Goal: Information Seeking & Learning: Learn about a topic

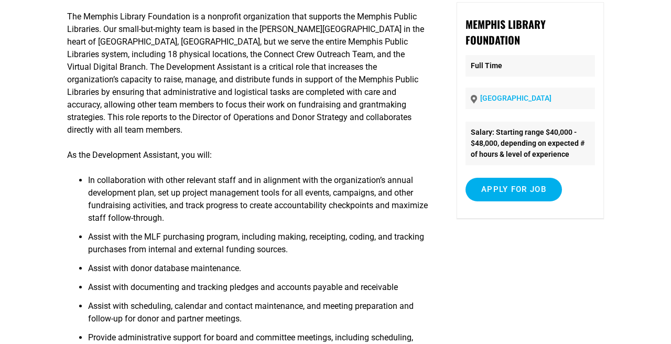
scroll to position [111, 0]
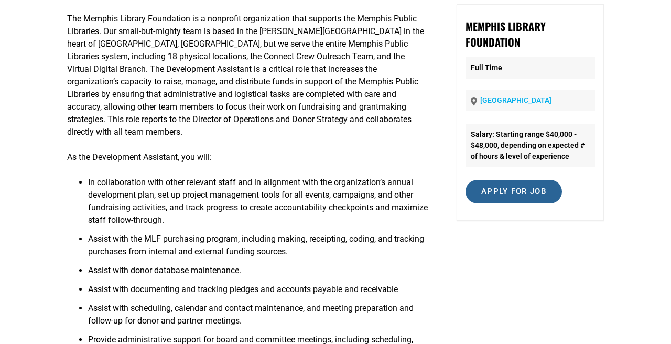
click at [511, 197] on input "Apply for job" at bounding box center [514, 192] width 97 height 24
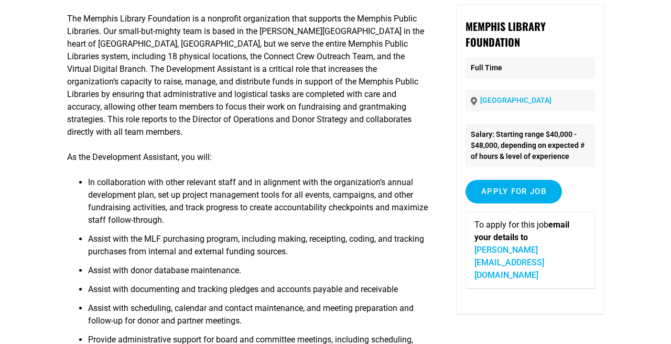
click at [617, 244] on article "Development Assistant The Memphis Library Foundation is a nonprofit organizatio…" at bounding box center [335, 208] width 671 height 504
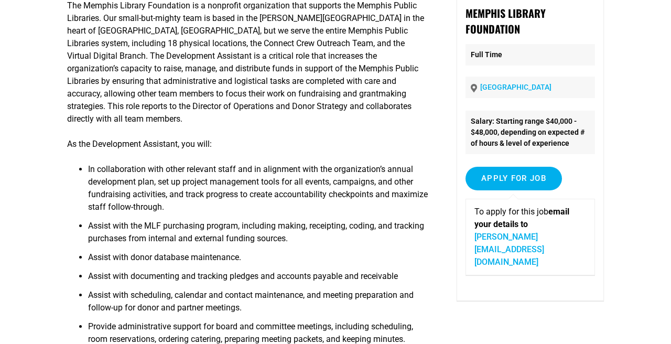
scroll to position [125, 0]
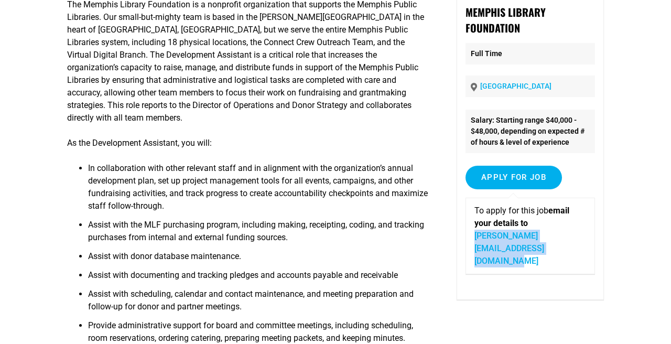
copy link "christine@memphislibraryfoundation.org"
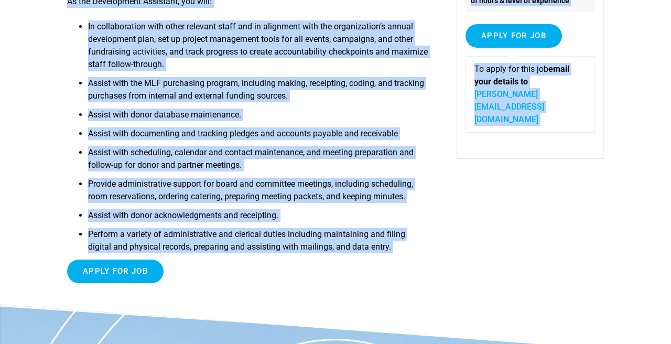
scroll to position [271, 0]
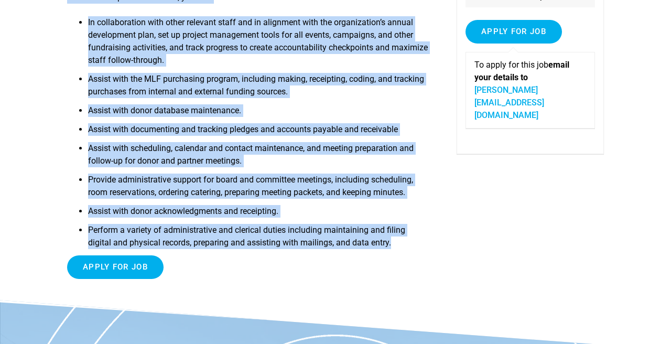
drag, startPoint x: 67, startPoint y: 130, endPoint x: 418, endPoint y: 245, distance: 368.9
click at [418, 245] on div "The Memphis Library Foundation is a nonprofit organization that supports the Me…" at bounding box center [248, 65] width 363 height 443
copy div "The Memphis Library Foundation is a nonprofit organization that supports the Me…"
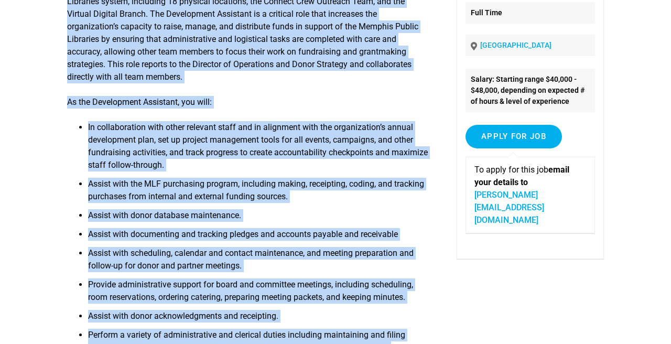
scroll to position [0, 0]
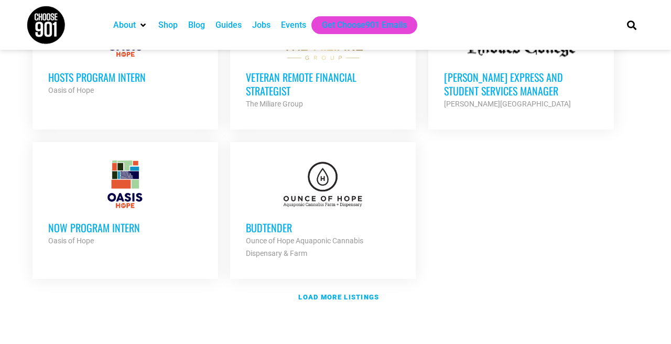
scroll to position [1242, 0]
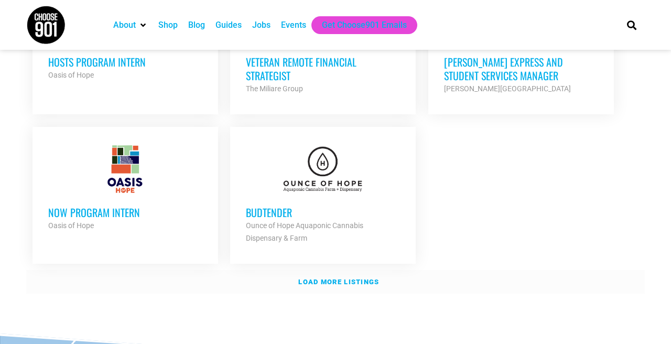
click at [338, 278] on strong "Load more listings" at bounding box center [338, 282] width 81 height 8
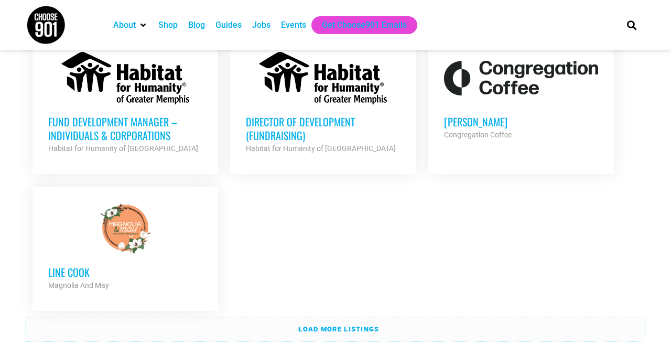
scroll to position [2259, 0]
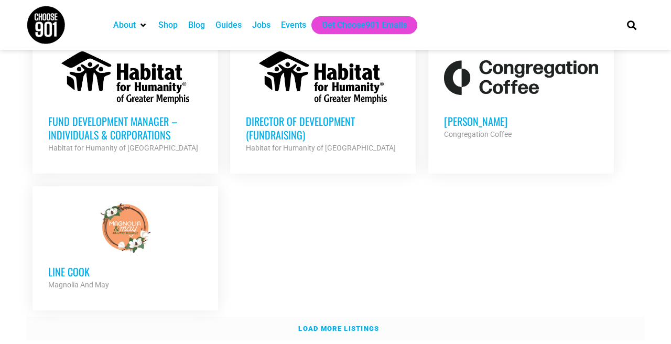
click at [344, 325] on strong "Load more listings" at bounding box center [338, 329] width 81 height 8
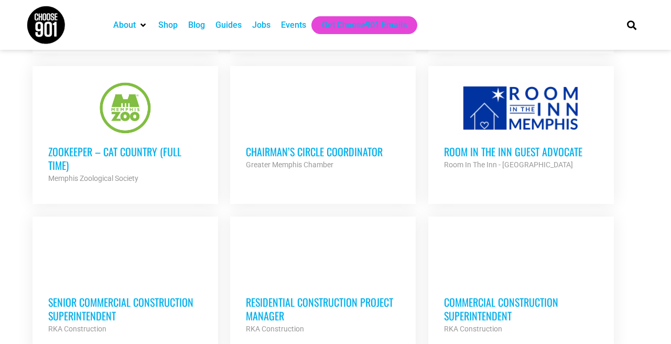
scroll to position [2676, 0]
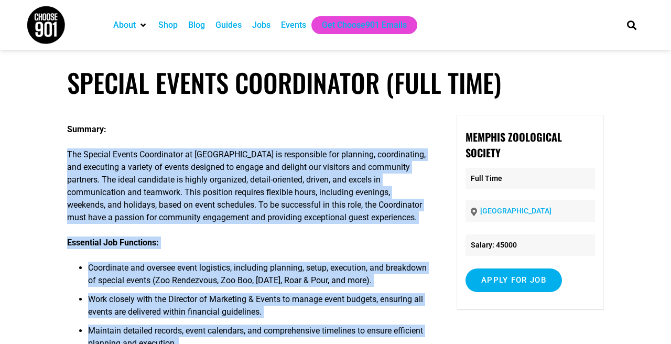
drag, startPoint x: 179, startPoint y: 188, endPoint x: 68, endPoint y: 155, distance: 116.4
copy div "The Special Events Coordinator at [GEOGRAPHIC_DATA] is responsible for planning…"
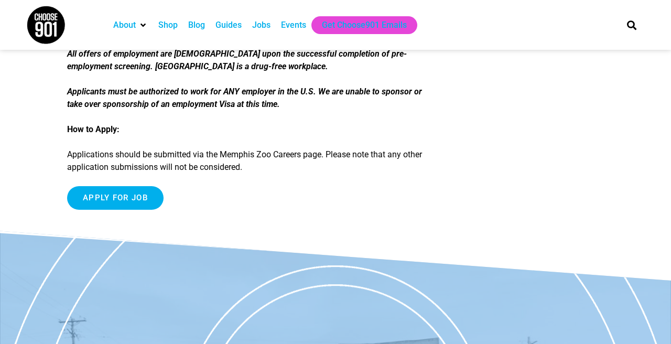
scroll to position [1927, 0]
click at [126, 209] on input "Apply for job" at bounding box center [115, 198] width 97 height 24
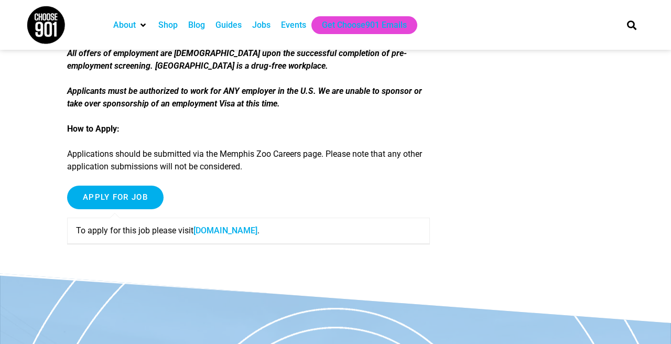
click at [258, 236] on link "recruiting2.ultipro.com" at bounding box center [226, 231] width 64 height 10
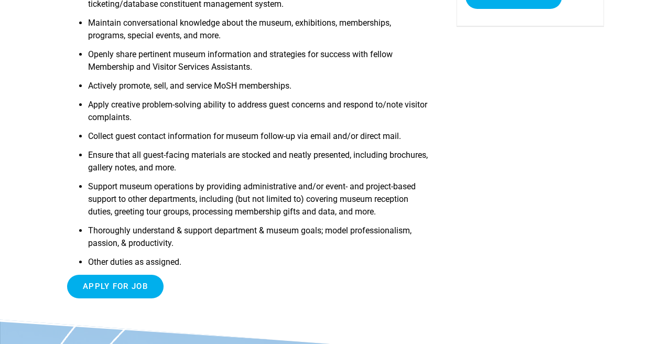
scroll to position [254, 0]
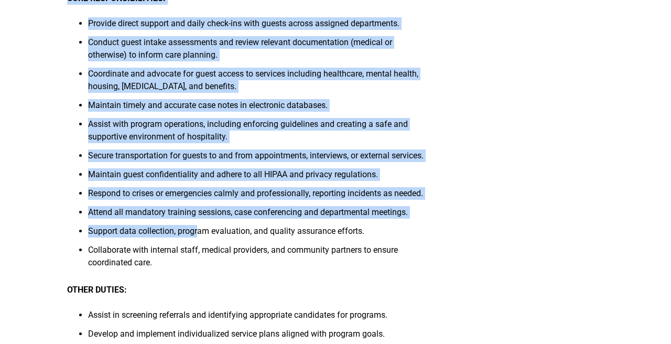
scroll to position [397, 0]
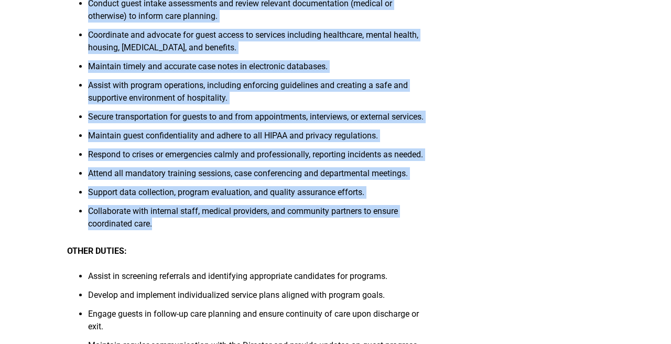
drag, startPoint x: 69, startPoint y: 206, endPoint x: 203, endPoint y: 259, distance: 144.4
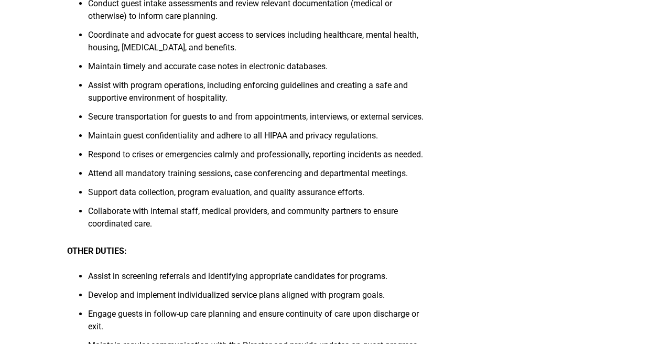
click at [327, 205] on li "Support data collection, program evaluation, and quality assurance efforts." at bounding box center [259, 195] width 342 height 19
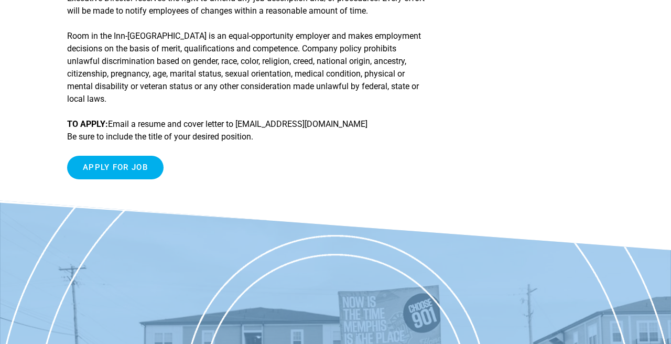
scroll to position [1135, 0]
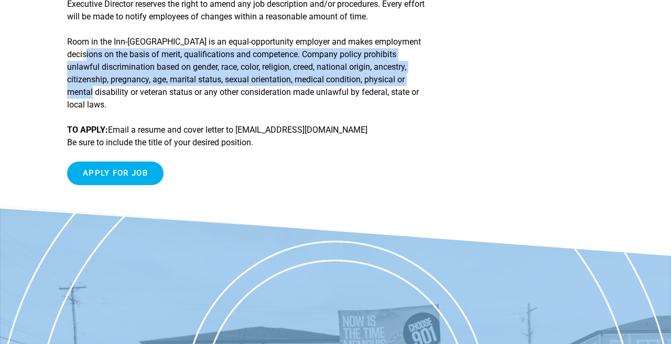
drag, startPoint x: 124, startPoint y: 135, endPoint x: 87, endPoint y: 97, distance: 53.8
click at [87, 97] on p "Room in the Inn-Memphis is an equal-opportunity employer and makes employment d…" at bounding box center [248, 74] width 363 height 76
click at [104, 111] on p "Room in the Inn-Memphis is an equal-opportunity employer and makes employment d…" at bounding box center [248, 74] width 363 height 76
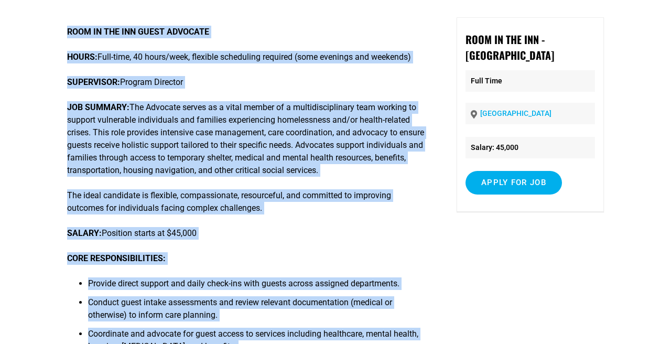
scroll to position [0, 0]
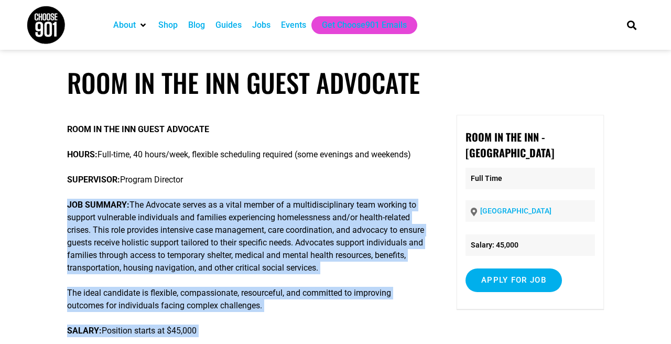
drag, startPoint x: 109, startPoint y: 144, endPoint x: 68, endPoint y: 206, distance: 74.5
copy div "JOB SUMMARY: The Advocate serves as a vital member of a multidisciplinary team …"
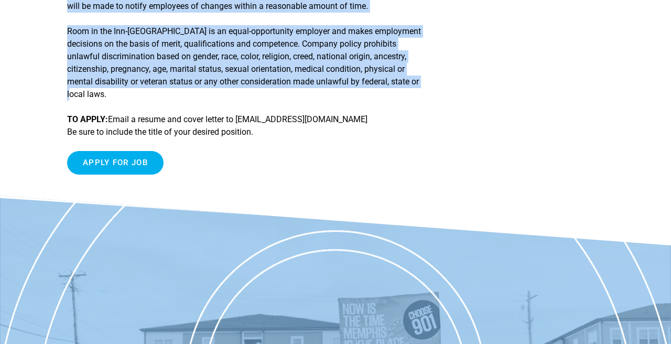
scroll to position [1139, 0]
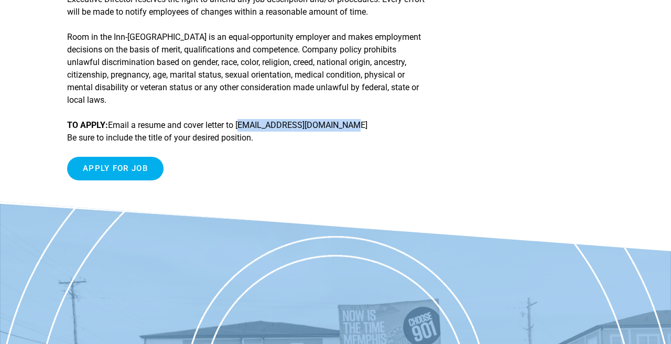
drag, startPoint x: 347, startPoint y: 163, endPoint x: 242, endPoint y: 162, distance: 104.4
click at [242, 144] on p "TO APPLY: Email a resume and cover letter to innkeeper@ritimemphis.org Be sure …" at bounding box center [248, 131] width 363 height 25
copy p "innkeeper@ritimemphis.org"
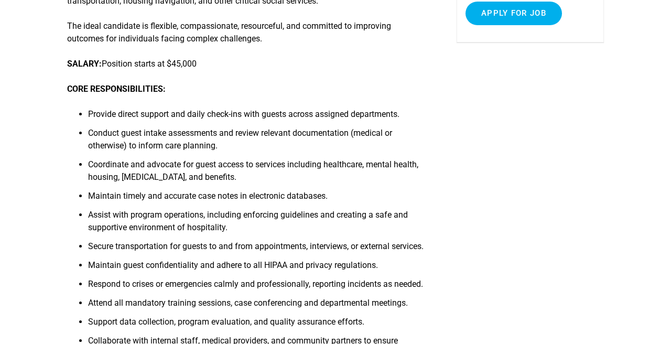
scroll to position [269, 0]
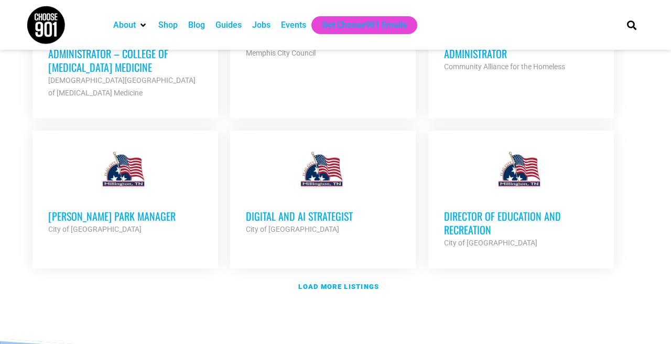
scroll to position [3262, 0]
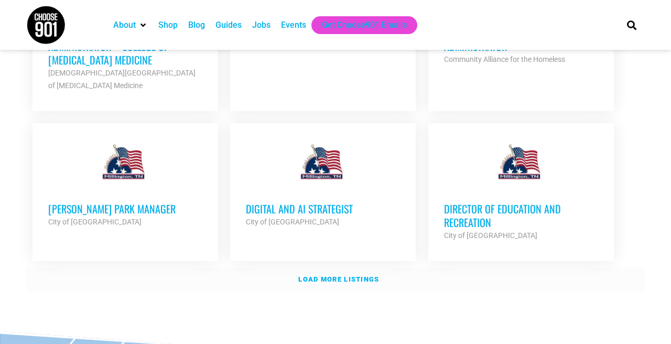
click at [371, 268] on link "Load more listings" at bounding box center [335, 280] width 619 height 24
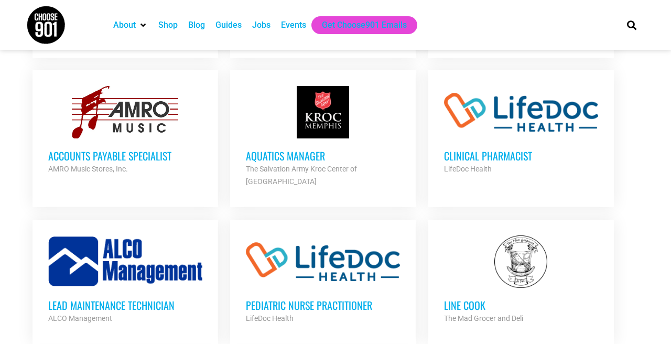
scroll to position [4057, 0]
